Goal: Task Accomplishment & Management: Use online tool/utility

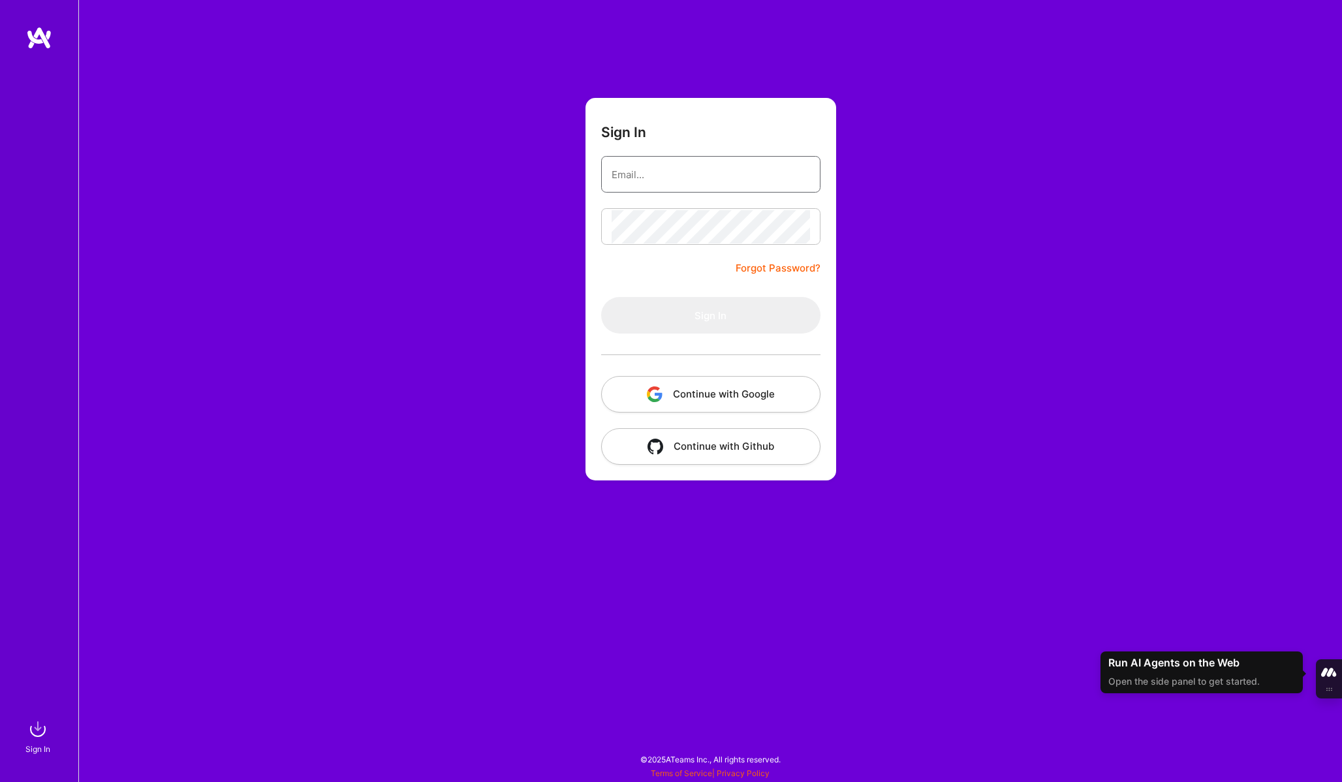
click at [649, 186] on input "email" at bounding box center [711, 174] width 198 height 33
type input "[PERSON_NAME][EMAIL_ADDRESS][PERSON_NAME][DOMAIN_NAME]"
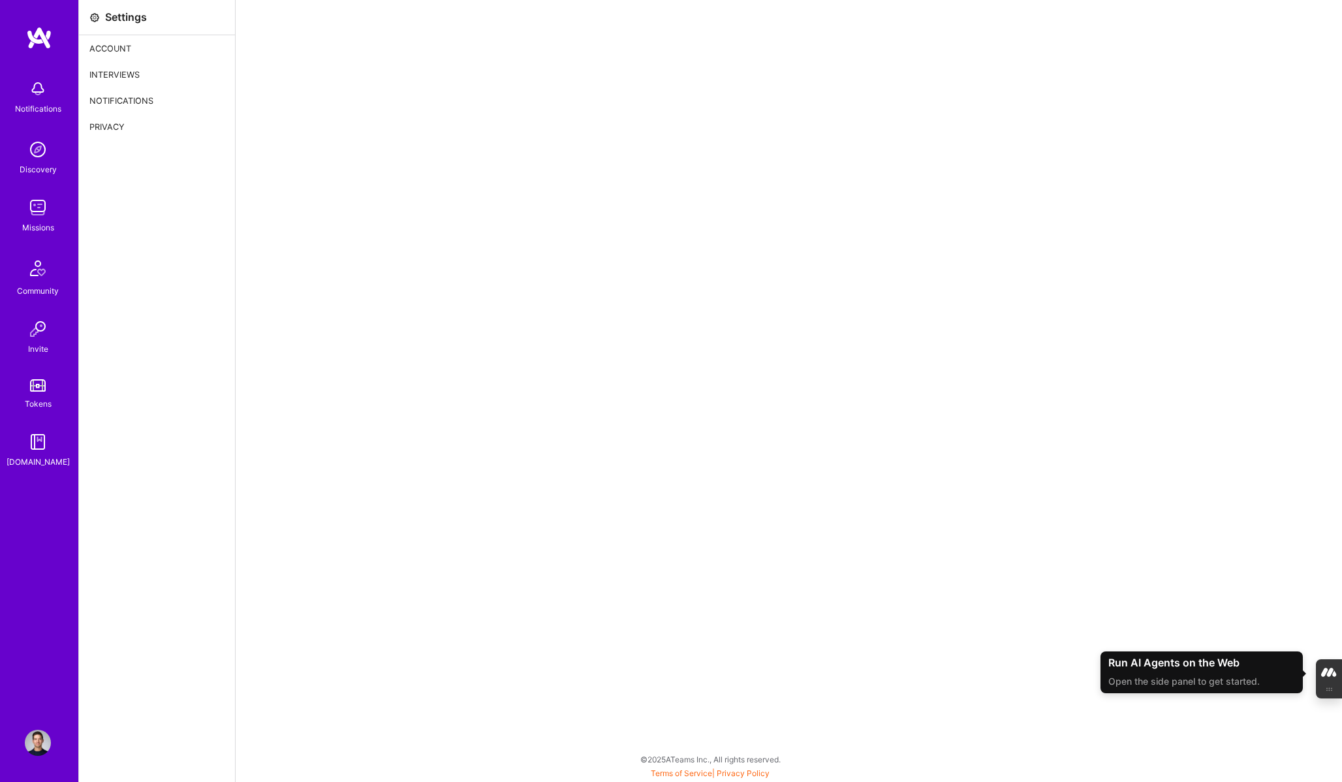
click at [32, 198] on img at bounding box center [38, 208] width 26 height 26
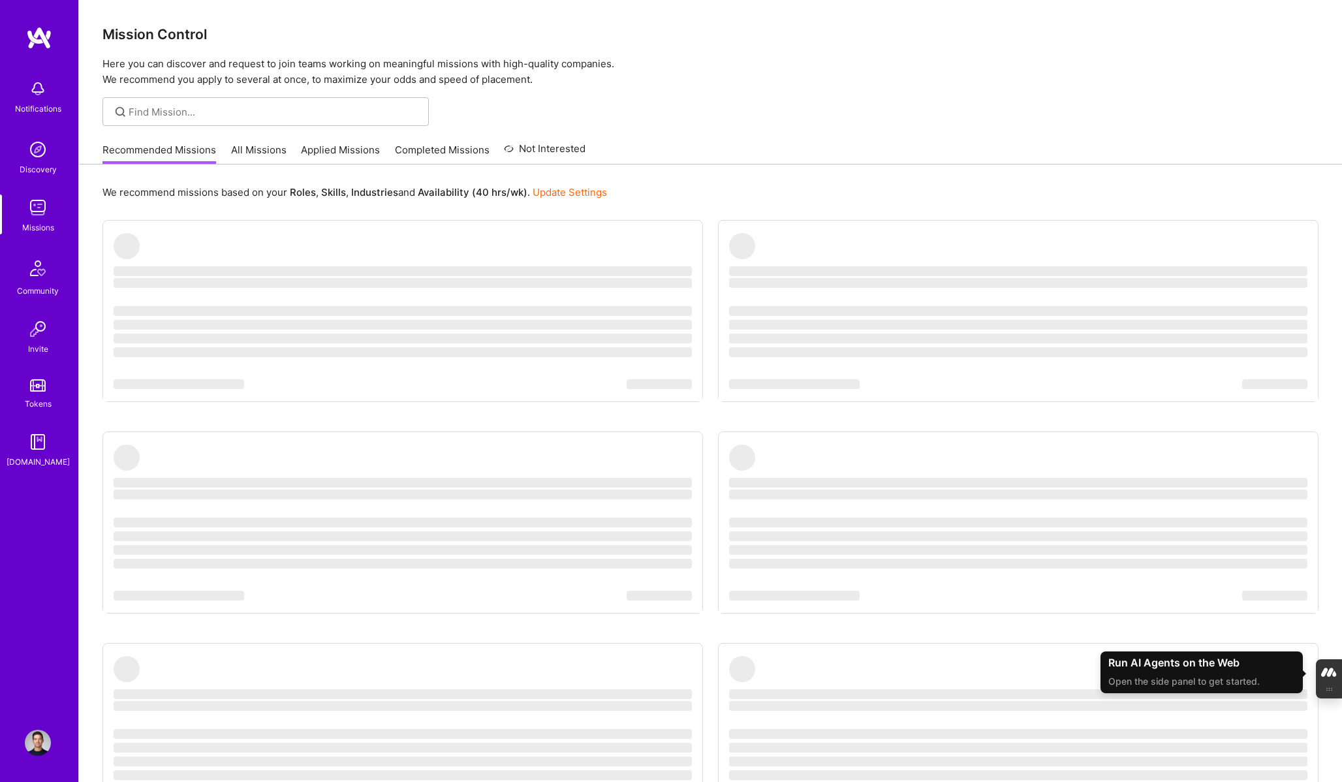
click at [266, 154] on link "All Missions" at bounding box center [258, 154] width 55 height 22
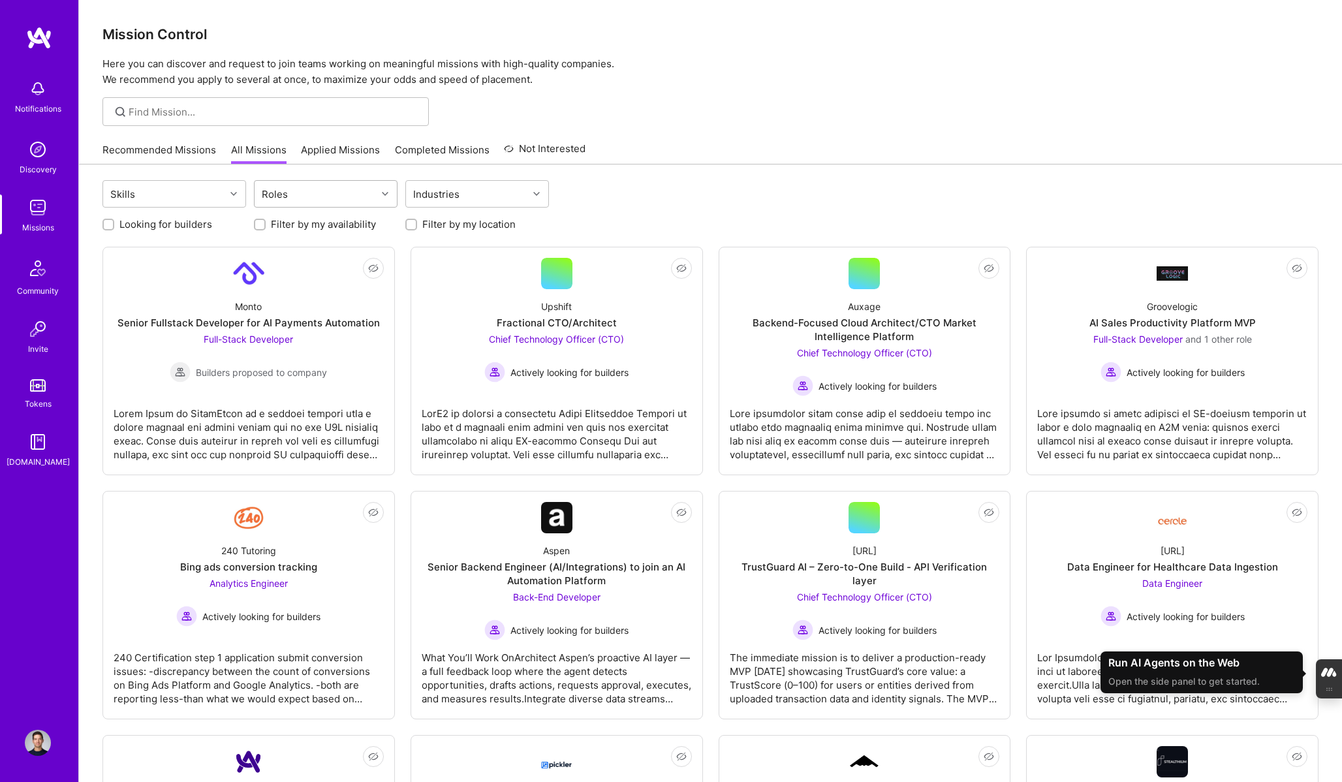
click at [315, 192] on div "Roles" at bounding box center [316, 194] width 122 height 26
click at [306, 272] on div "AI Product Manager" at bounding box center [326, 276] width 128 height 14
checkbox input "true"
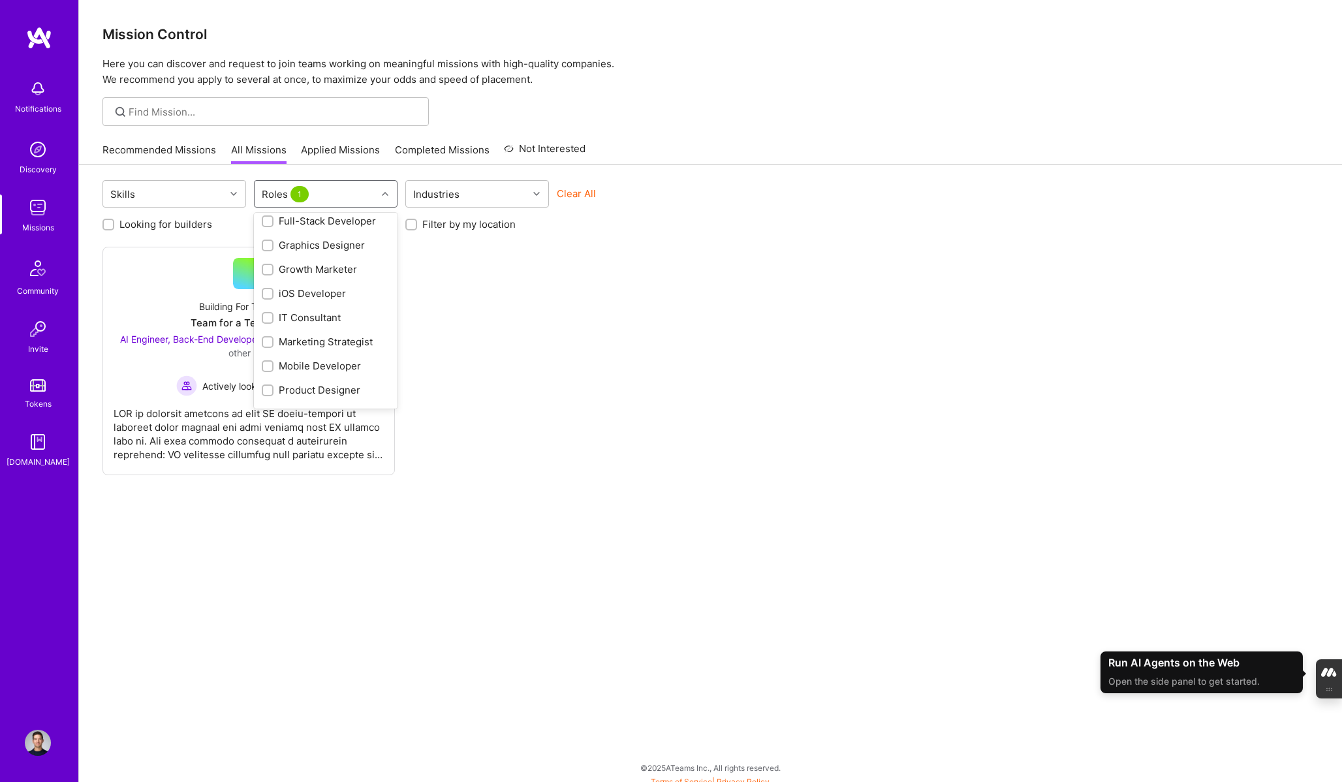
scroll to position [411, 0]
click at [309, 373] on div "Product Manager" at bounding box center [326, 375] width 128 height 14
checkbox input "true"
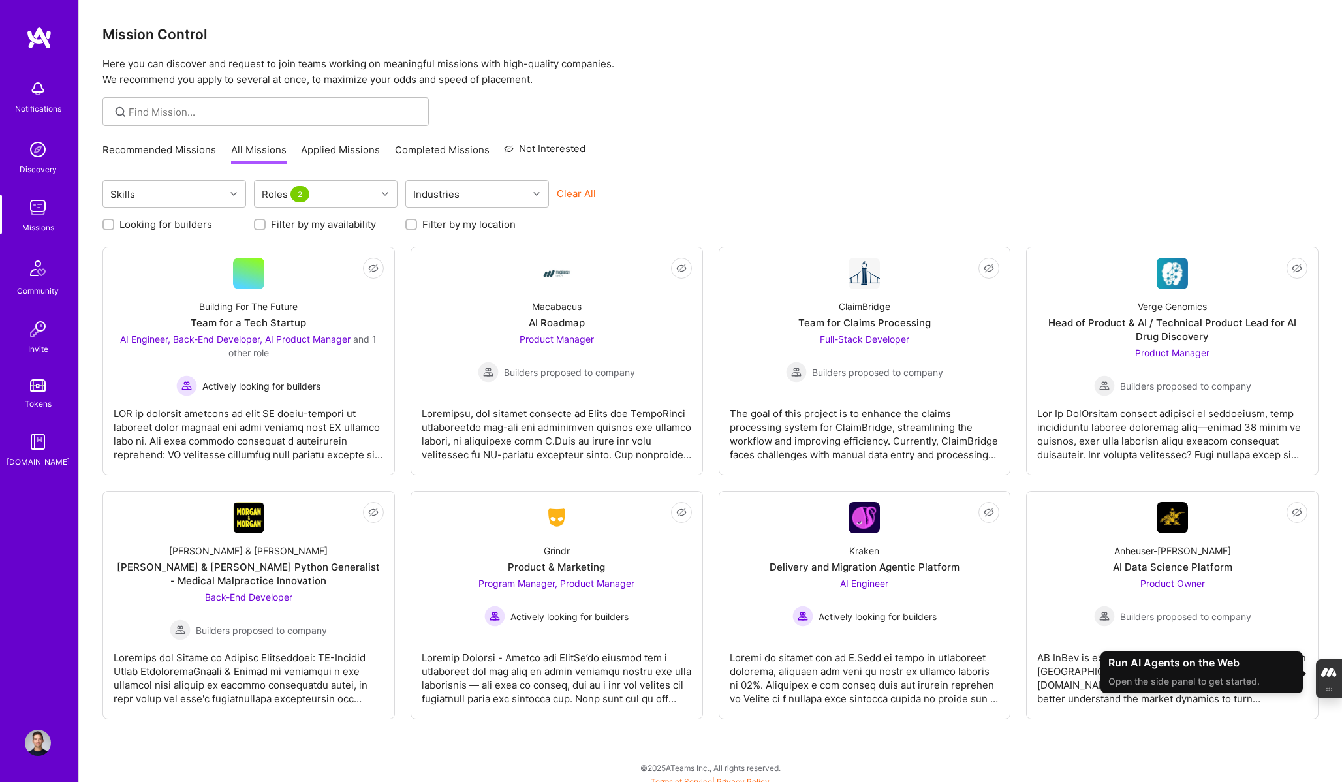
click at [795, 150] on div "Recommended Missions All Missions Applied Missions Completed Missions Not Inter…" at bounding box center [711, 150] width 1216 height 28
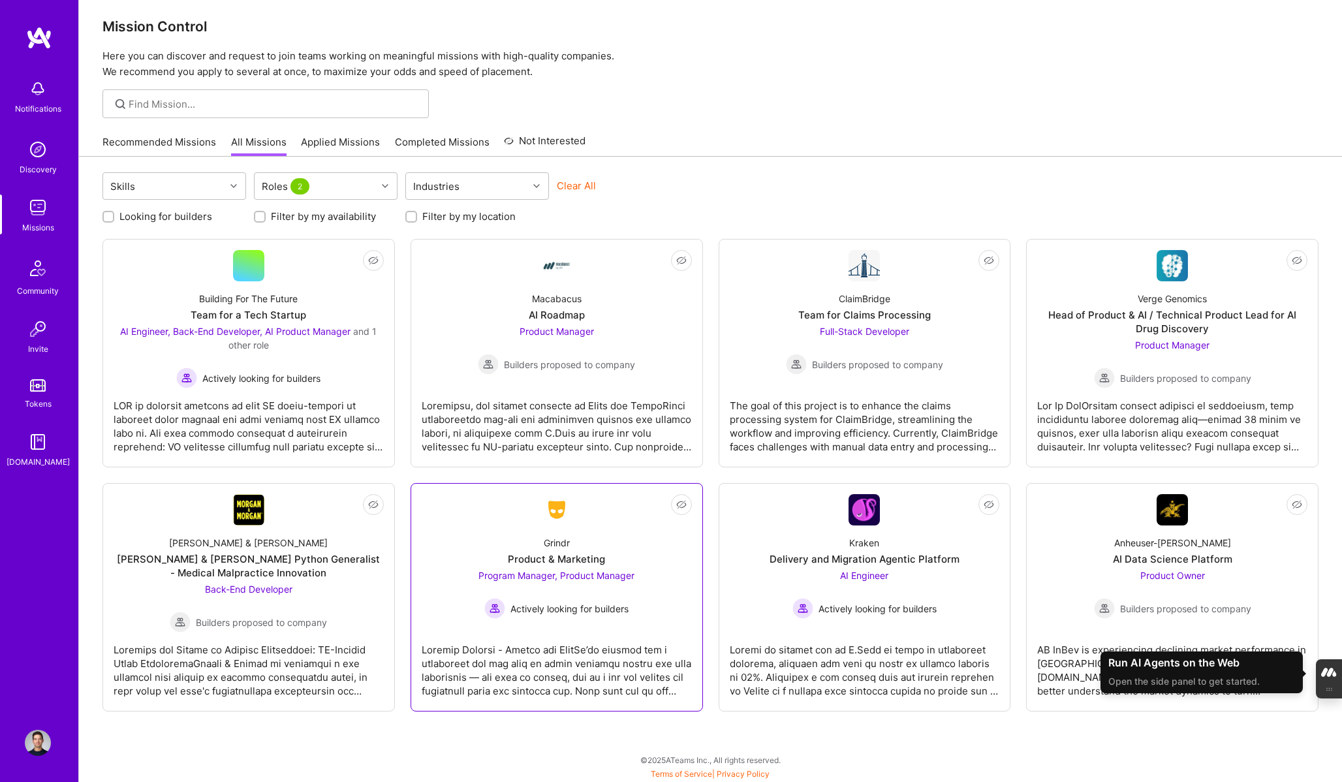
click at [581, 597] on div "Program Manager, Product Manager Actively looking for builders" at bounding box center [557, 594] width 156 height 50
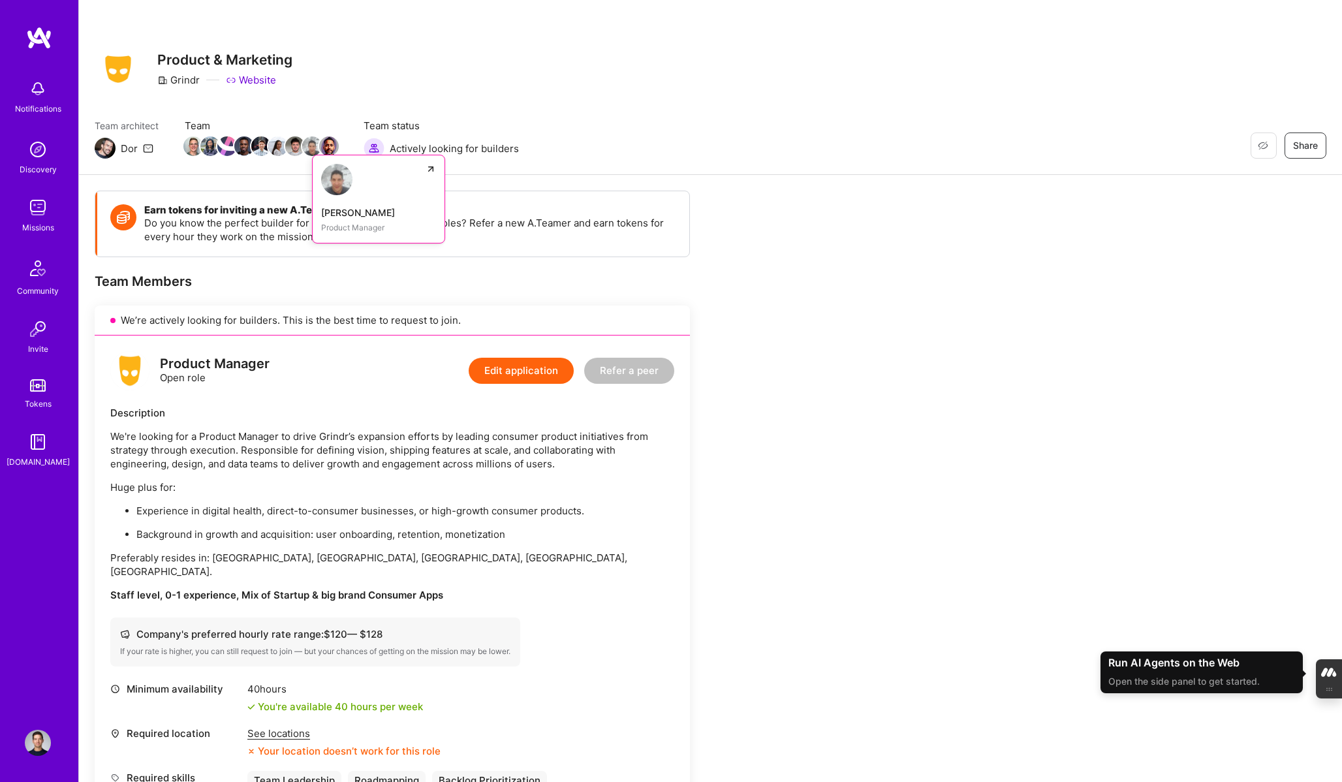
click at [346, 197] on link "[PERSON_NAME] Product Manager" at bounding box center [378, 199] width 133 height 89
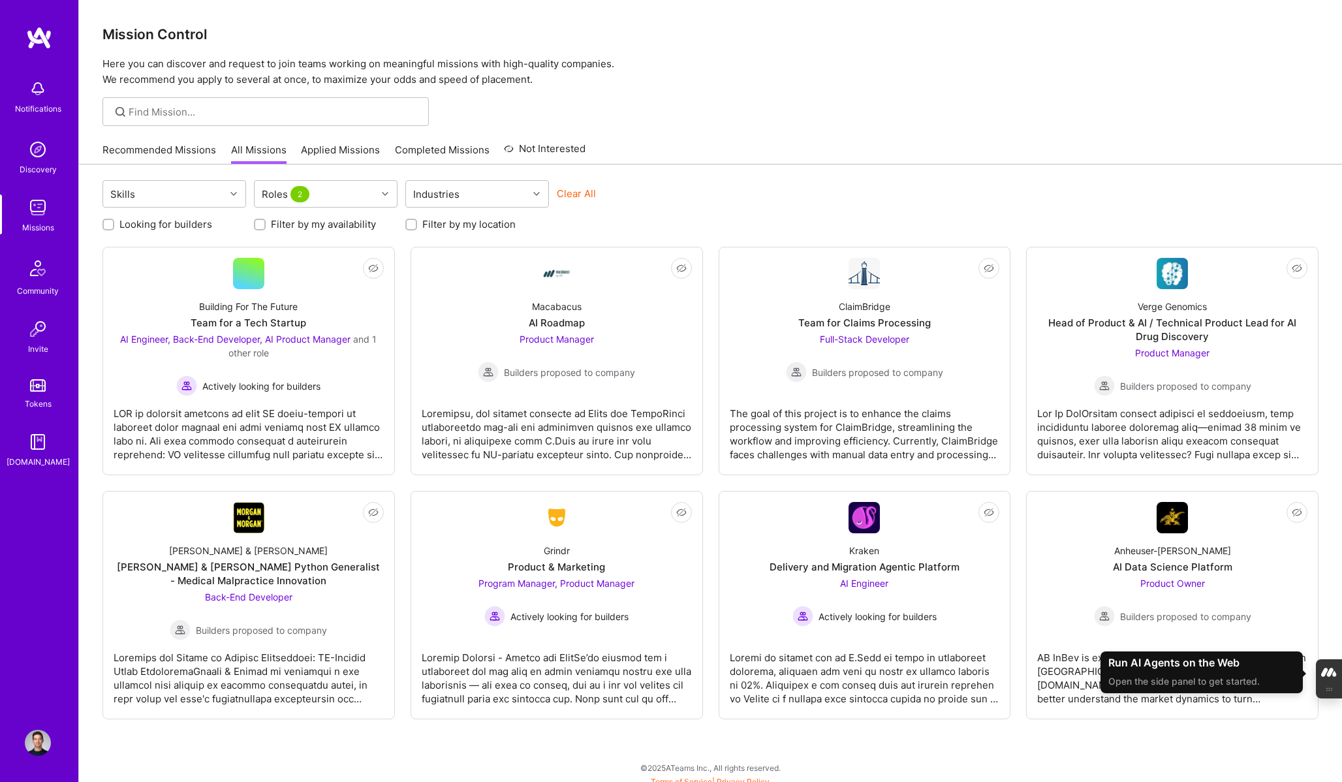
scroll to position [8, 0]
